Goal: Information Seeking & Learning: Understand process/instructions

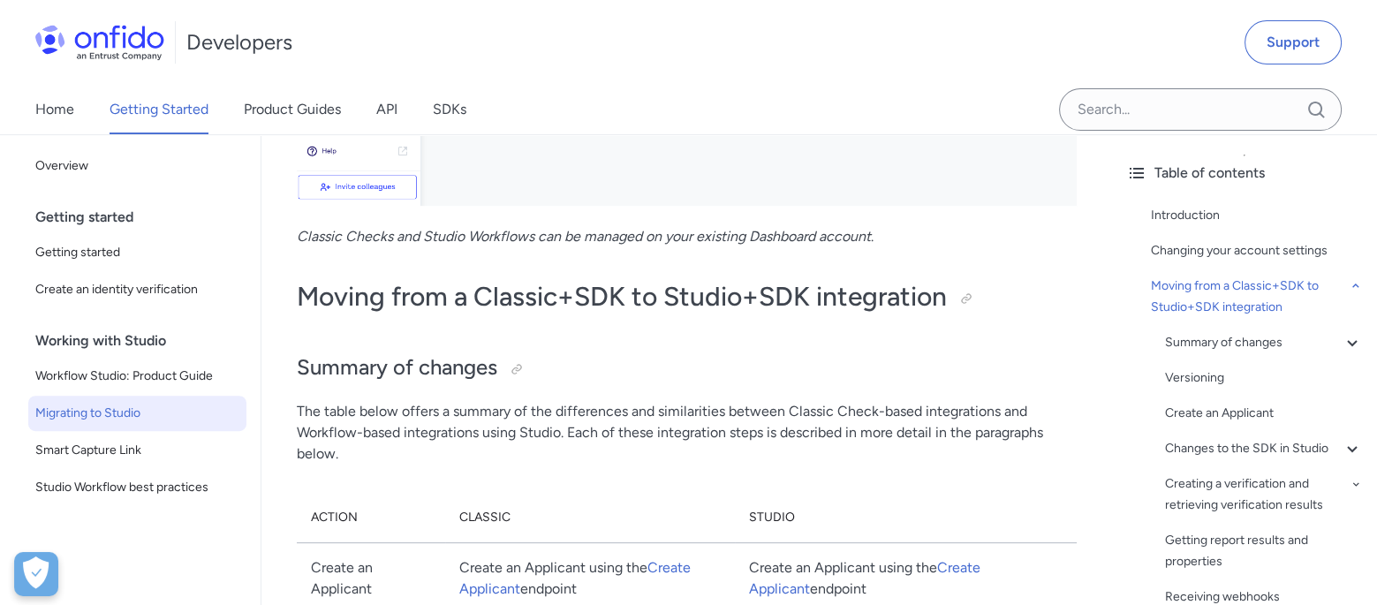
scroll to position [887, 0]
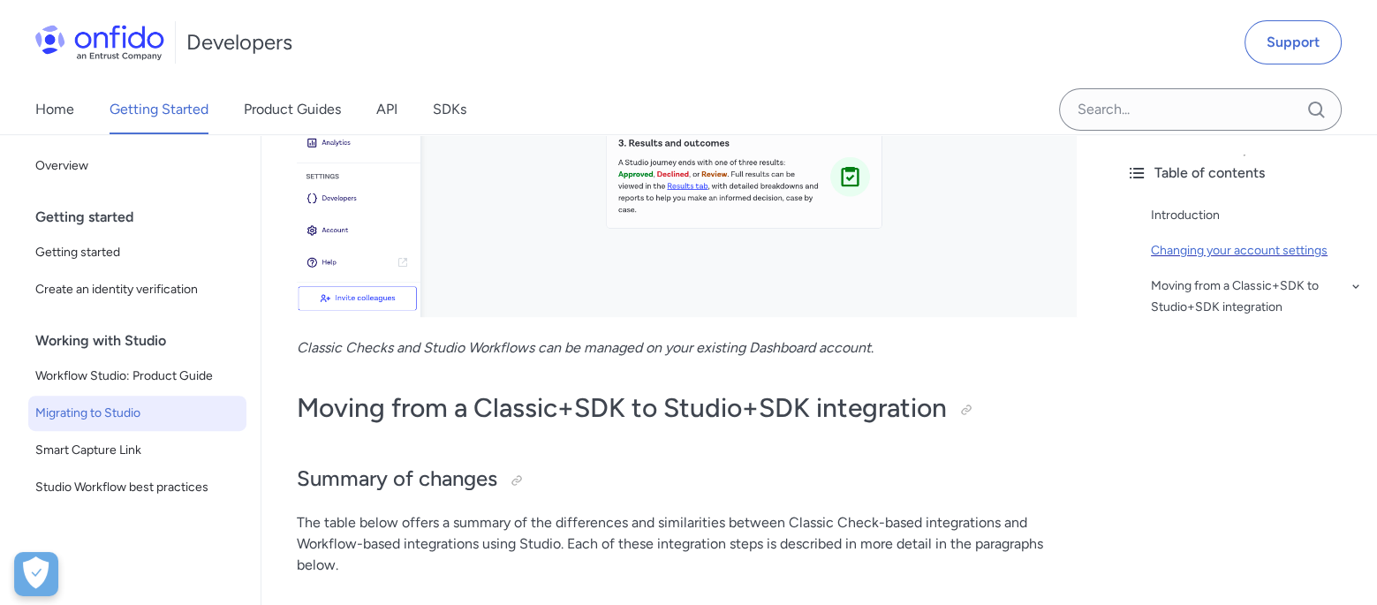
click at [856, 250] on div "Changing your account settings" at bounding box center [1257, 250] width 212 height 21
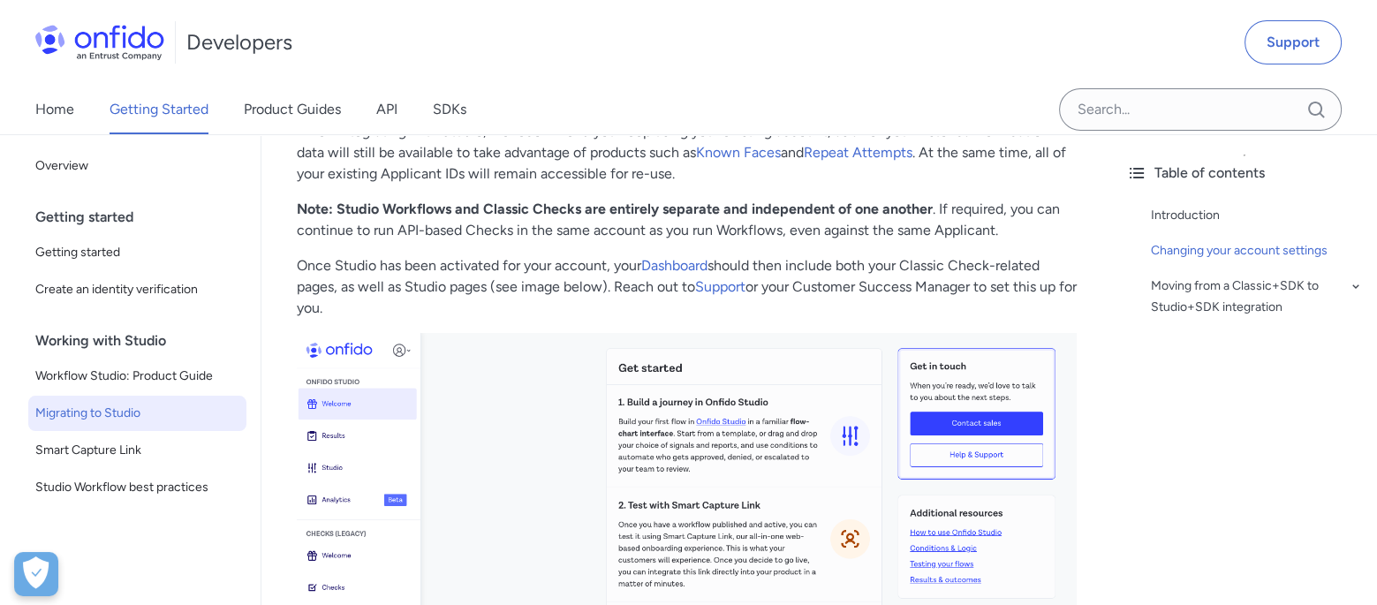
scroll to position [392, 0]
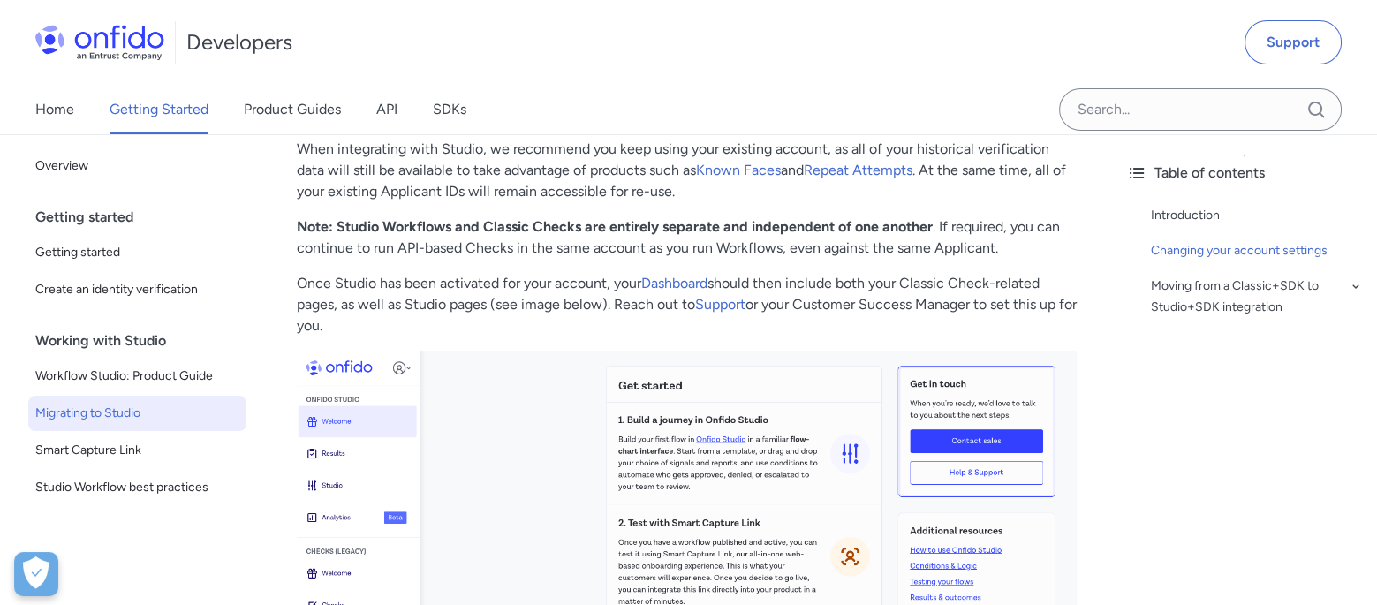
scroll to position [1085, 0]
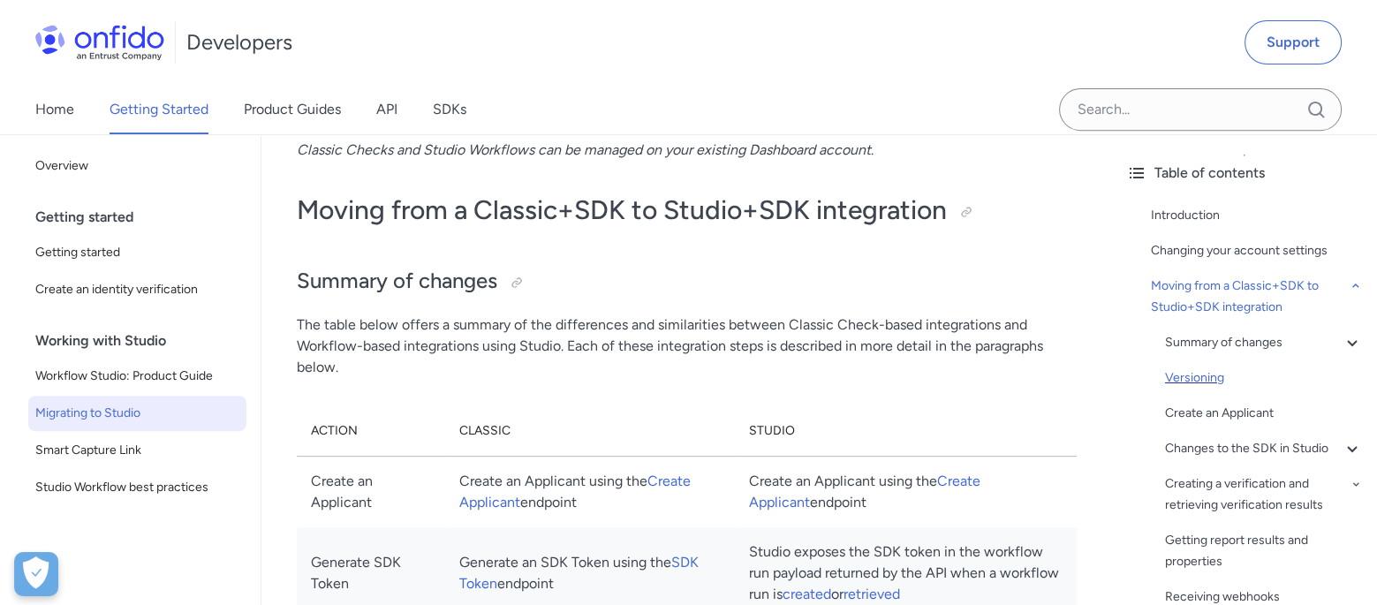
click at [856, 375] on div "Versioning" at bounding box center [1264, 378] width 198 height 21
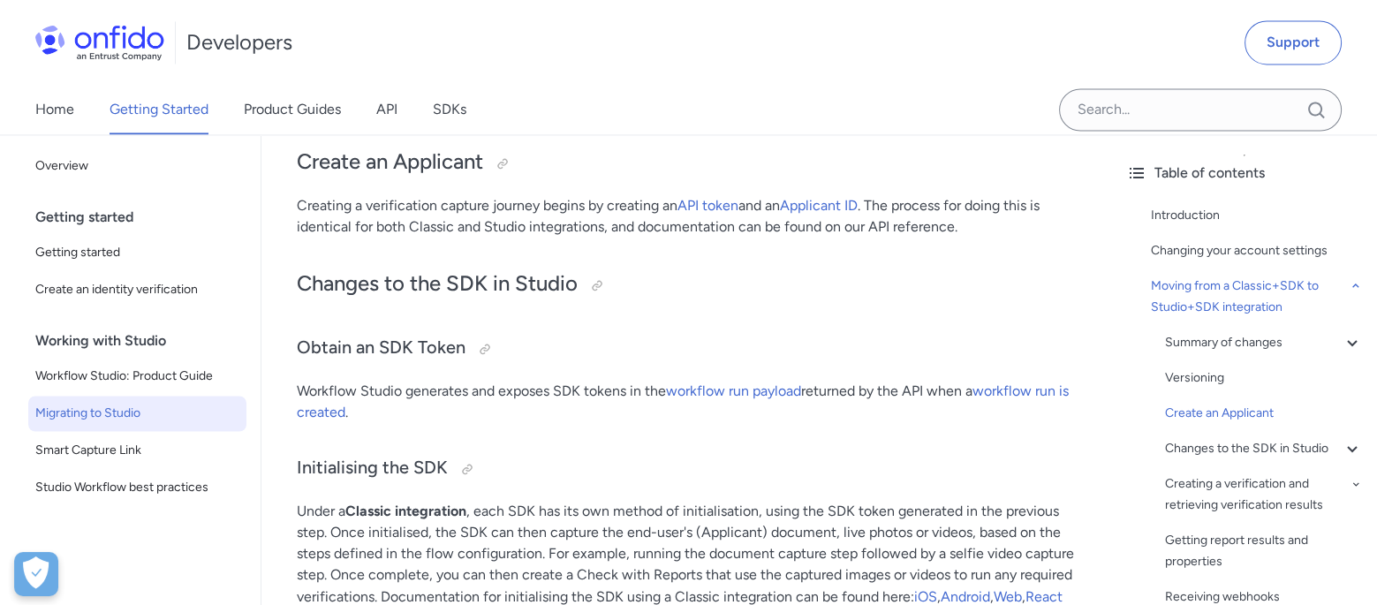
scroll to position [4388, 0]
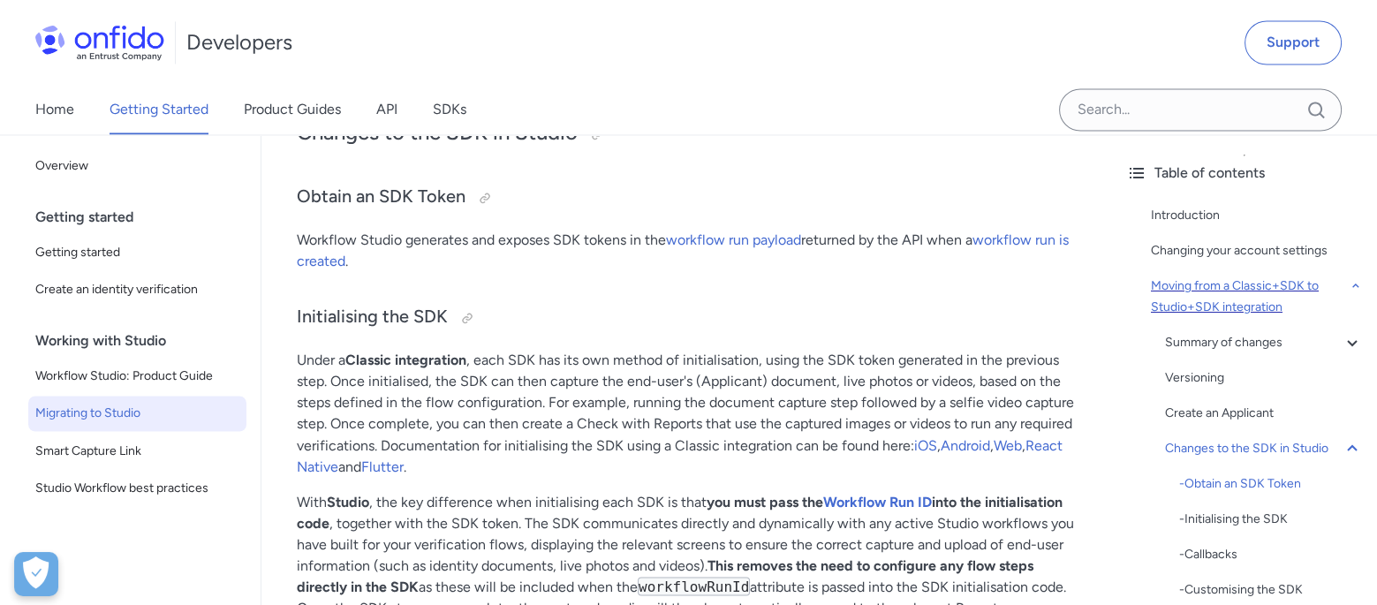
click at [856, 290] on div "Moving from a Classic+SDK to Studio+SDK integration" at bounding box center [1257, 297] width 212 height 42
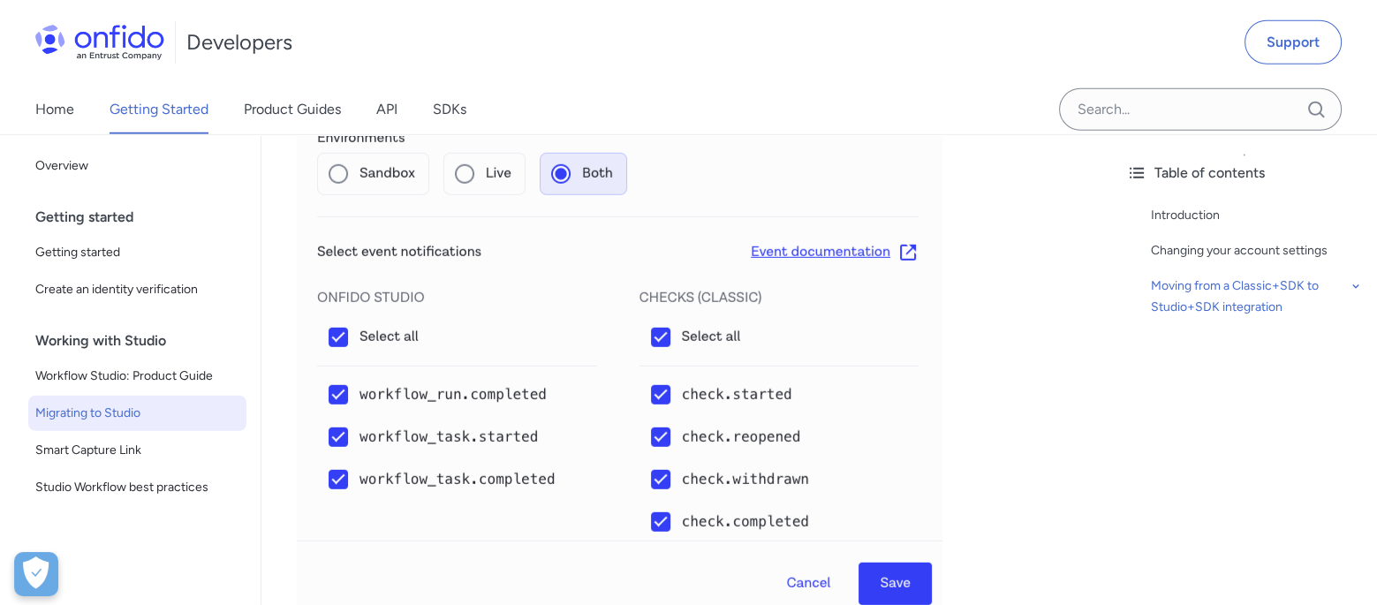
scroll to position [7245, 0]
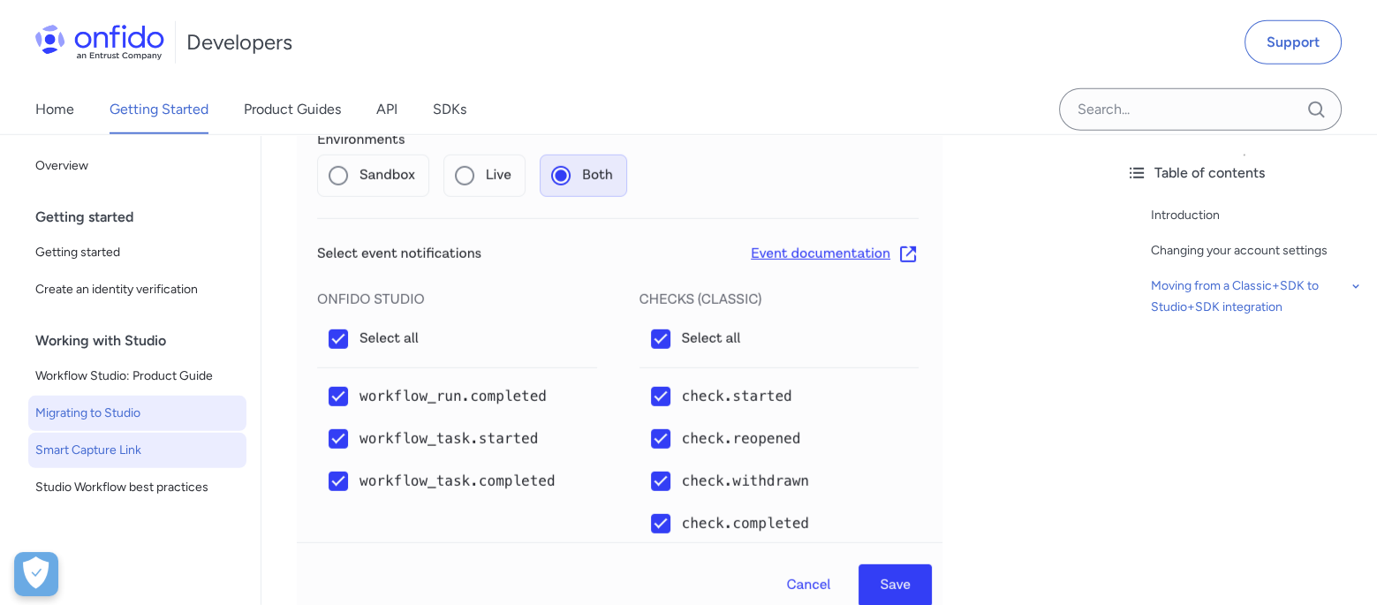
click at [97, 451] on span "Smart Capture Link" at bounding box center [137, 450] width 204 height 21
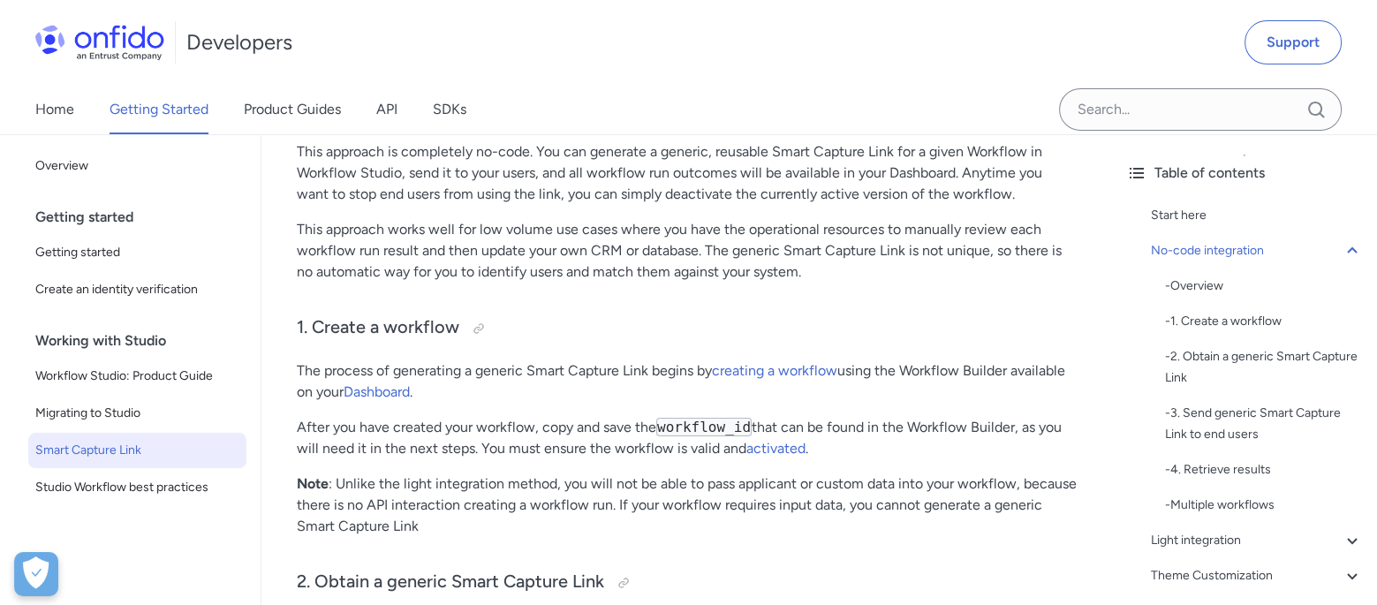
scroll to position [605, 0]
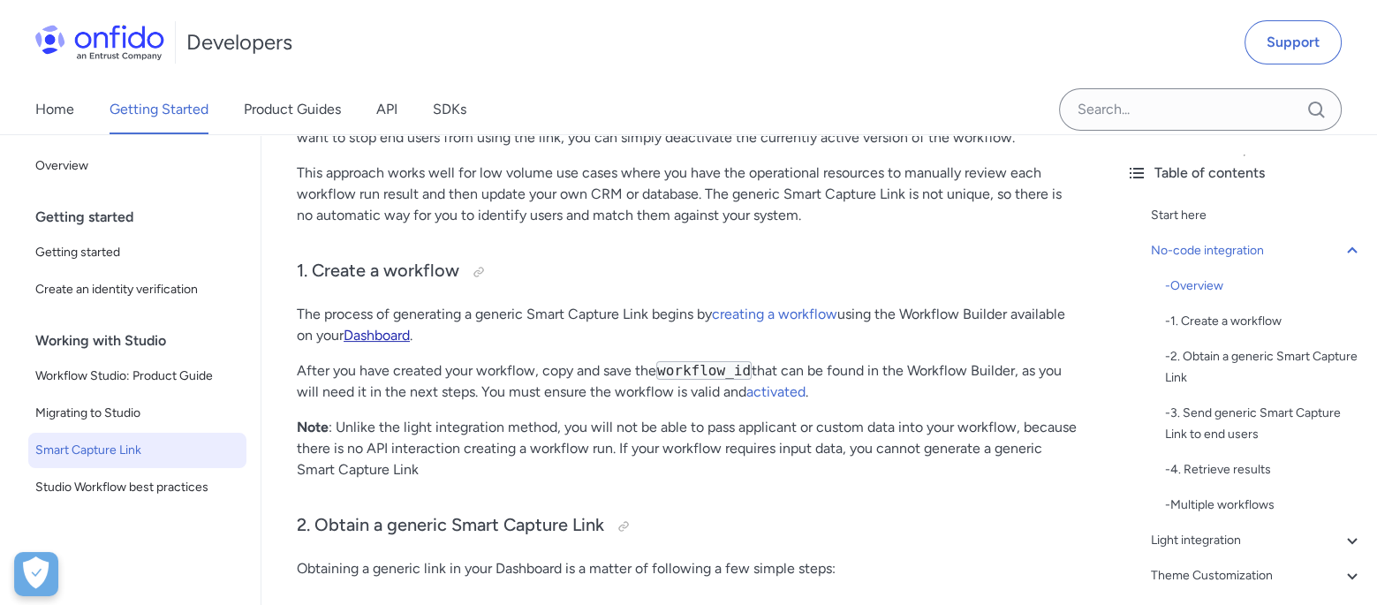
click at [382, 344] on link "Dashboard" at bounding box center [377, 335] width 66 height 17
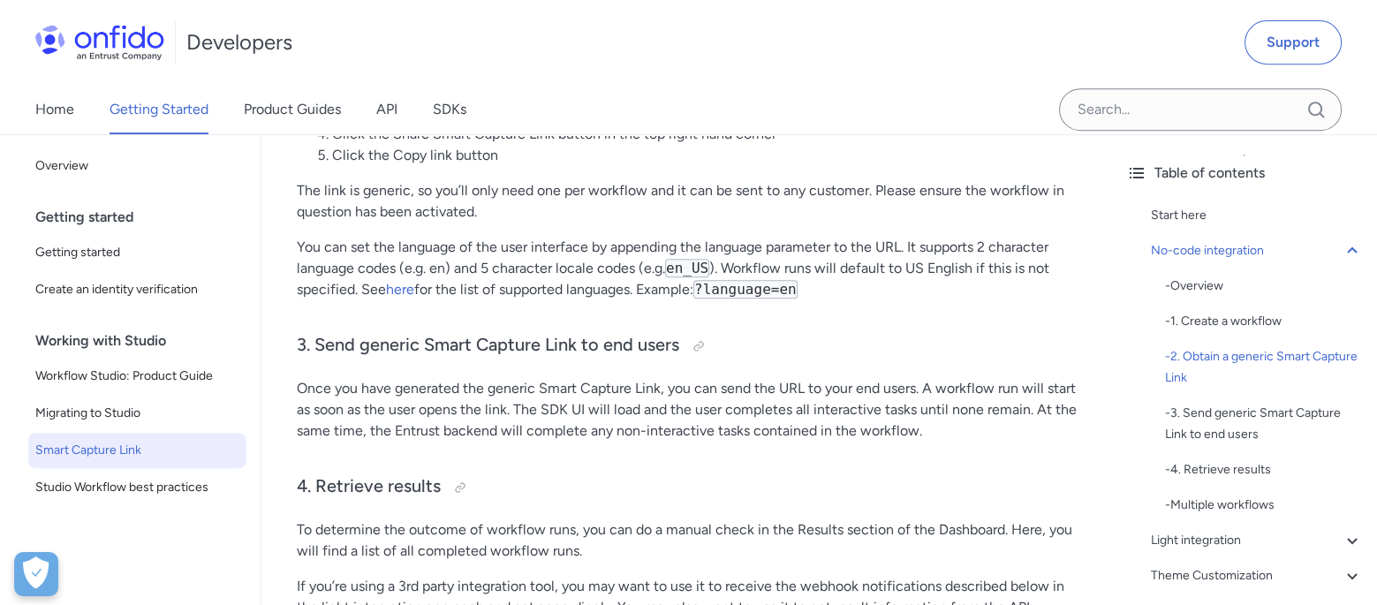
scroll to position [1161, 0]
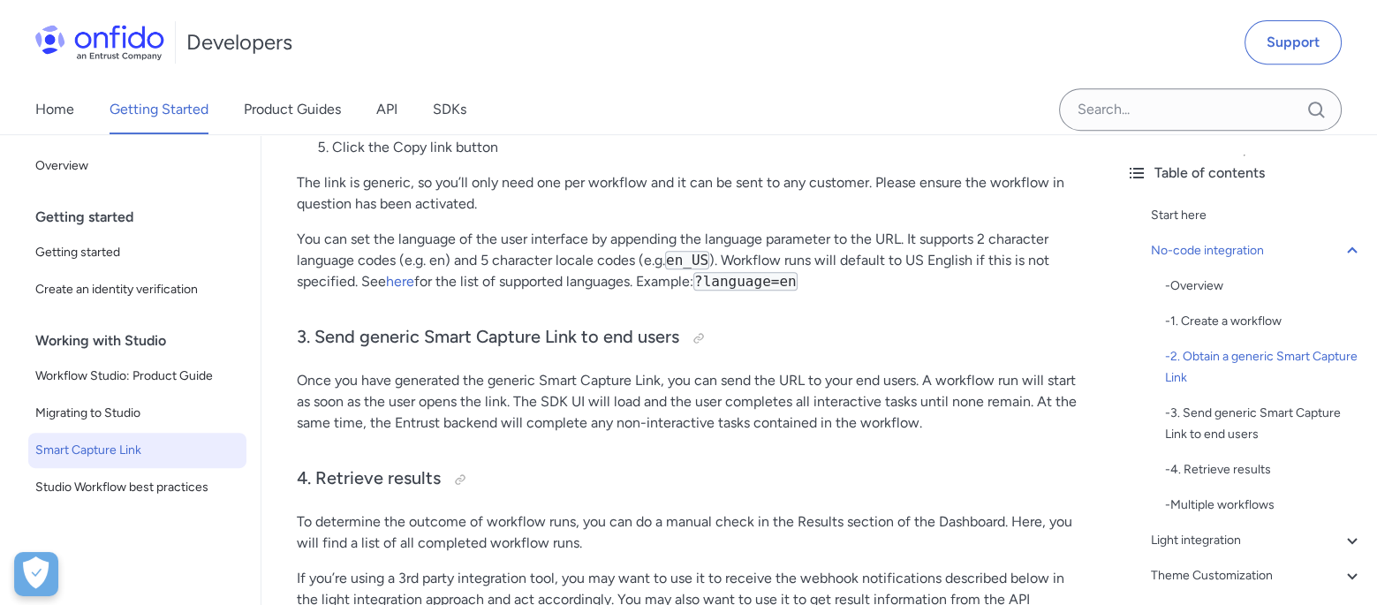
click at [585, 53] on div "Developers Support" at bounding box center [688, 42] width 1377 height 85
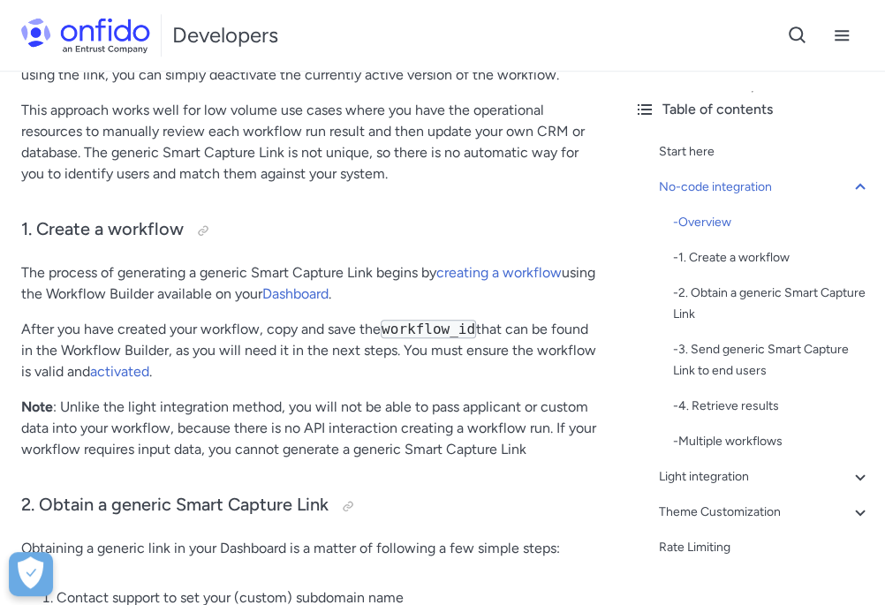
scroll to position [693, 0]
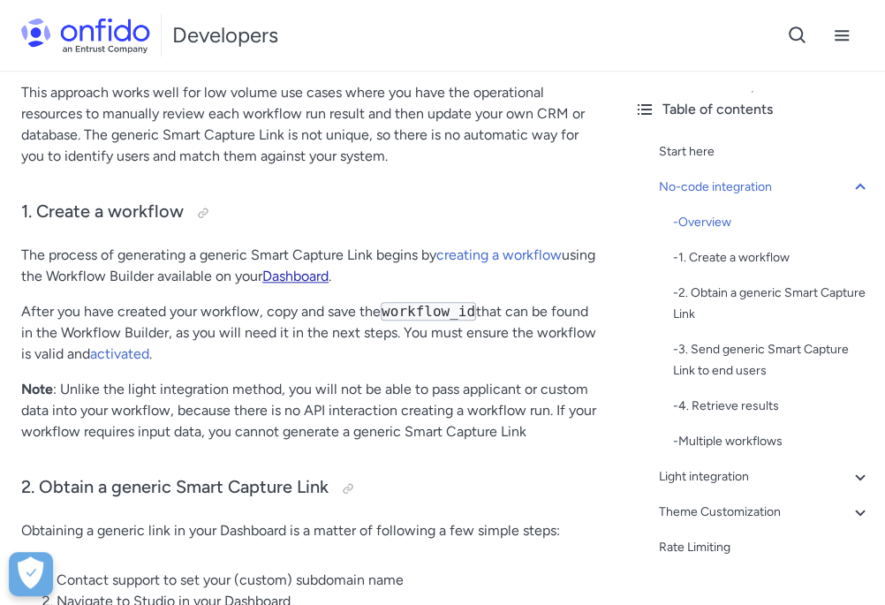
click at [329, 271] on link "Dashboard" at bounding box center [295, 276] width 66 height 17
click at [141, 352] on link "activated" at bounding box center [119, 353] width 59 height 17
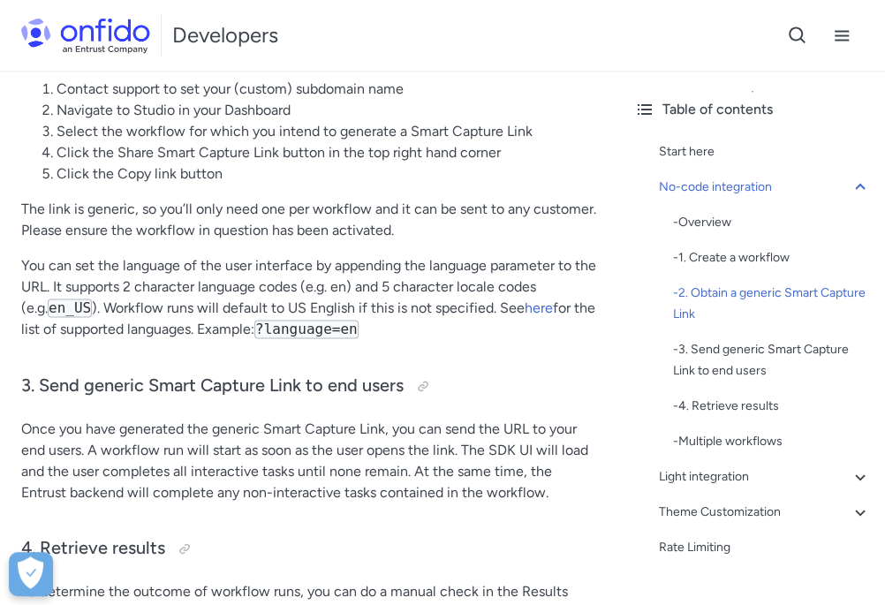
scroll to position [1197, 0]
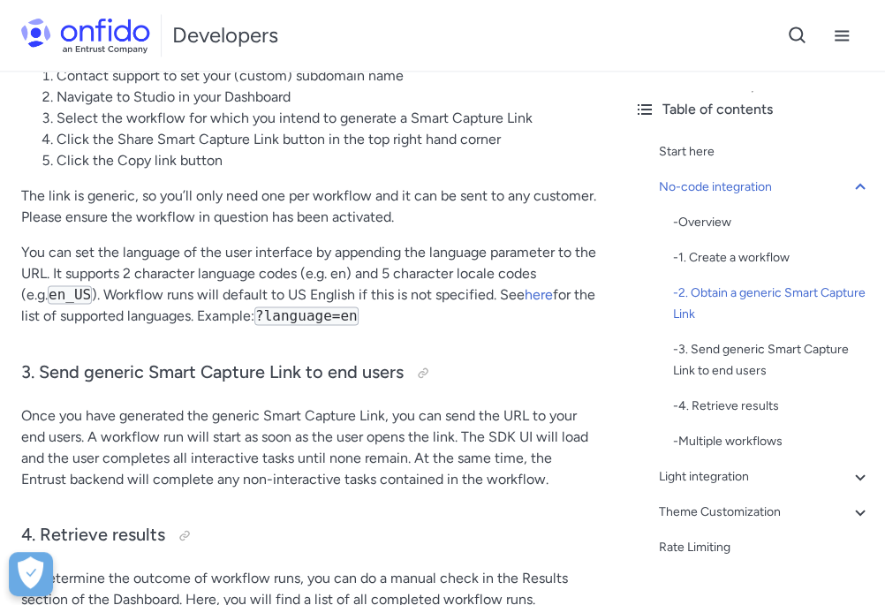
click at [666, 50] on div "Developers Support" at bounding box center [442, 35] width 885 height 71
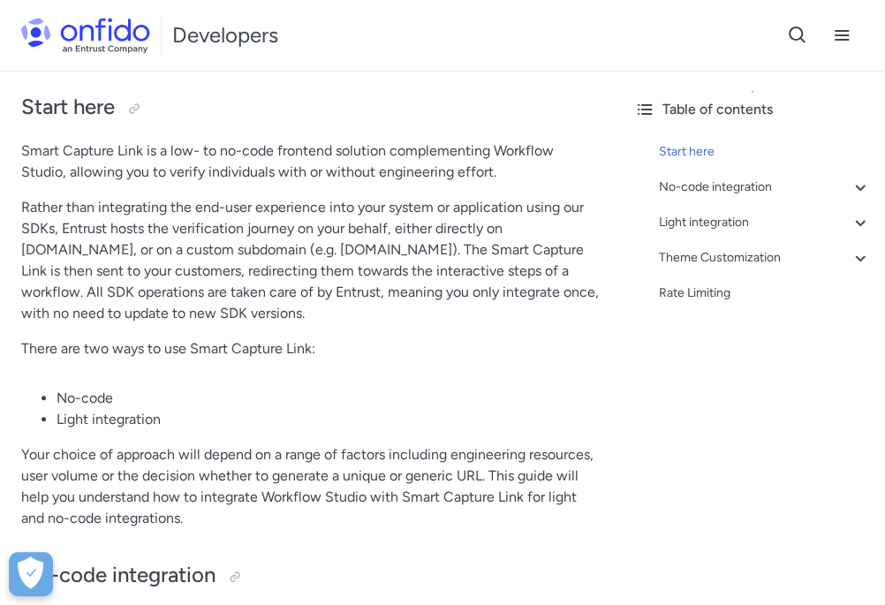
scroll to position [0, 0]
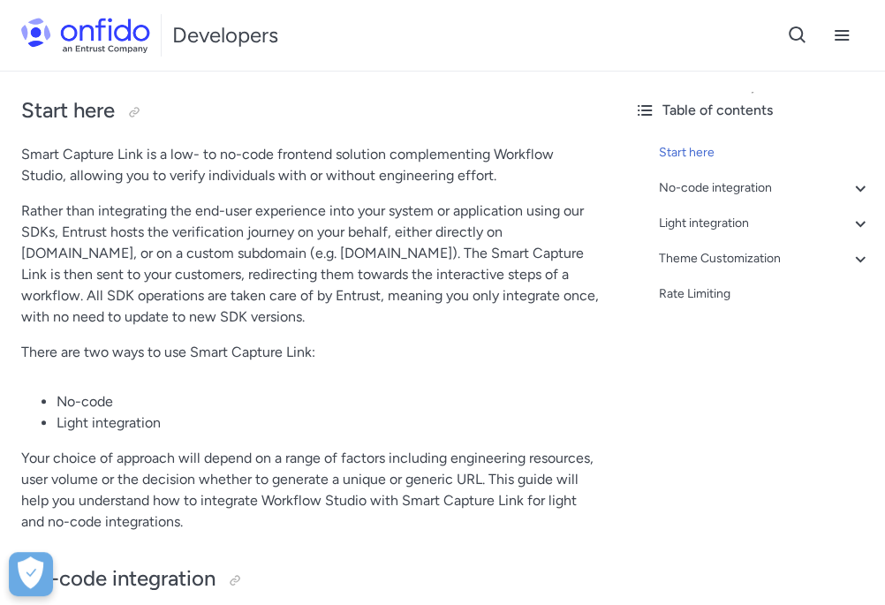
click at [730, 368] on div "Table of contents Start here No-code integration - Overview - 1. Create a workf…" at bounding box center [752, 339] width 265 height 535
click at [705, 186] on div "No-code integration" at bounding box center [765, 188] width 212 height 21
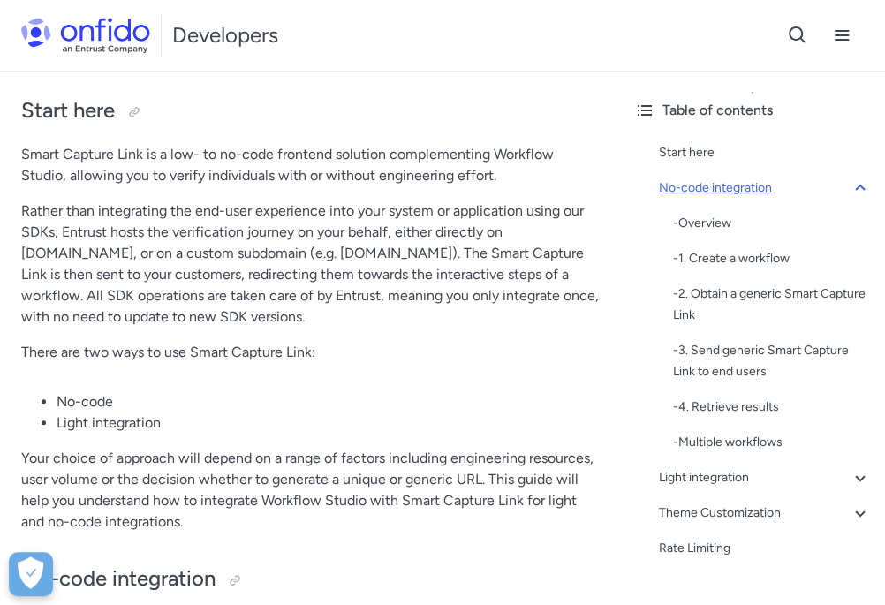
scroll to position [451, 0]
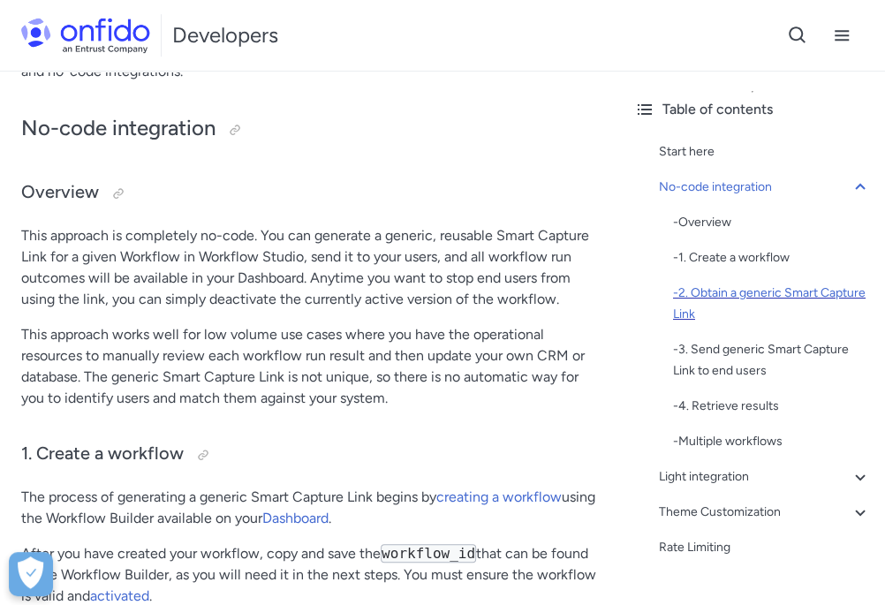
click at [775, 299] on div "- 2. Obtain a generic Smart Capture Link" at bounding box center [772, 304] width 198 height 42
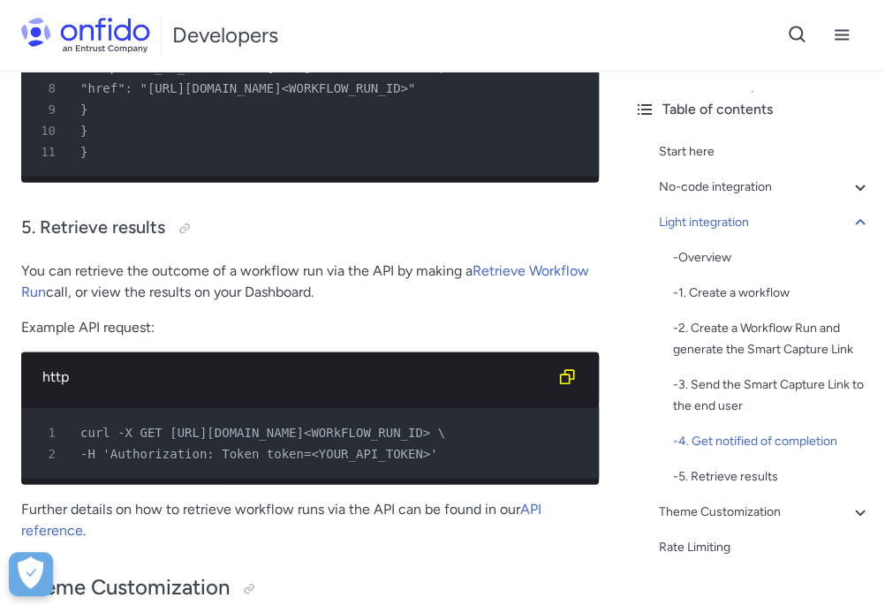
scroll to position [4941, 0]
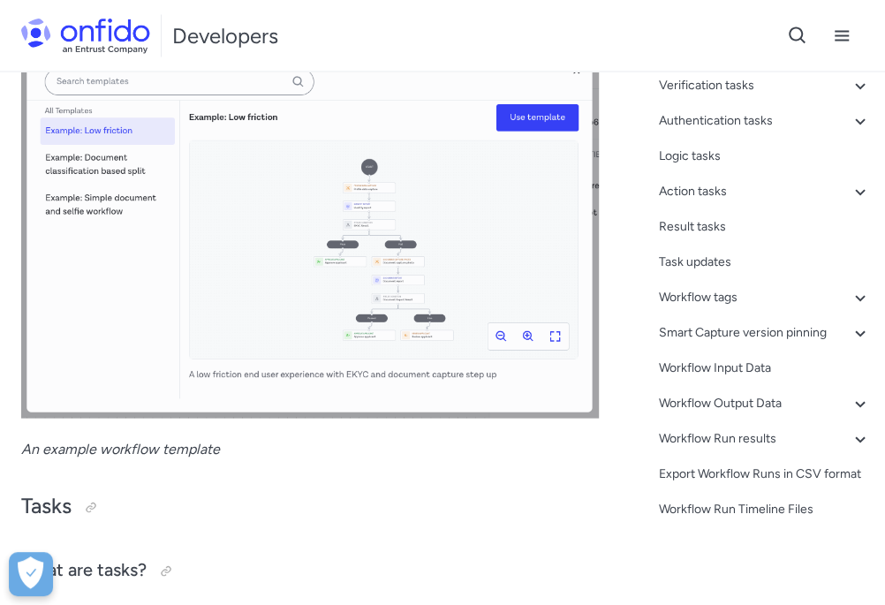
scroll to position [4622, 0]
